Goal: Navigation & Orientation: Find specific page/section

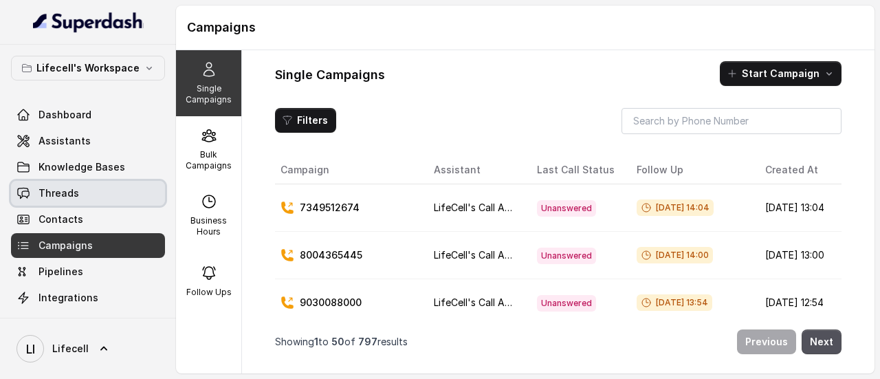
click at [64, 188] on span "Threads" at bounding box center [58, 193] width 41 height 14
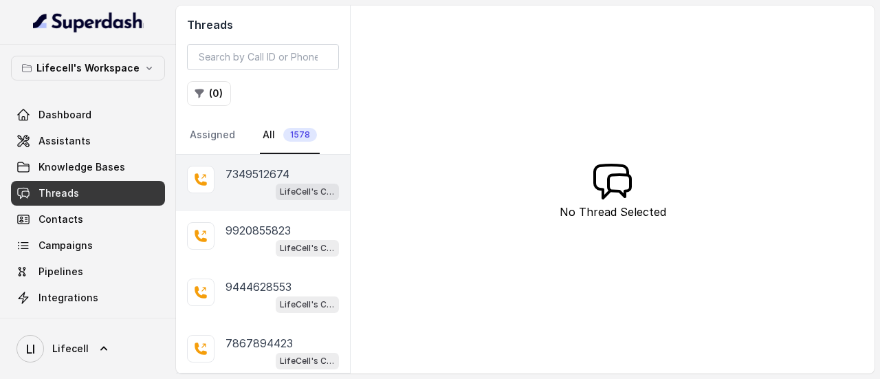
click at [270, 178] on p "7349512674" at bounding box center [257, 174] width 64 height 16
